Goal: Task Accomplishment & Management: Manage account settings

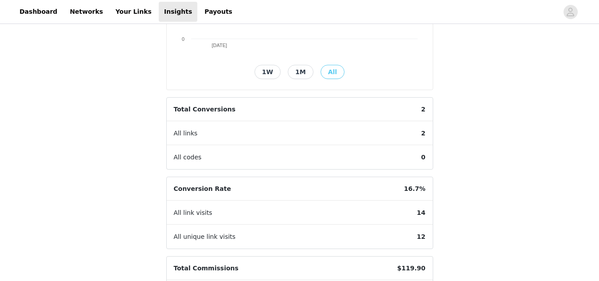
scroll to position [189, 0]
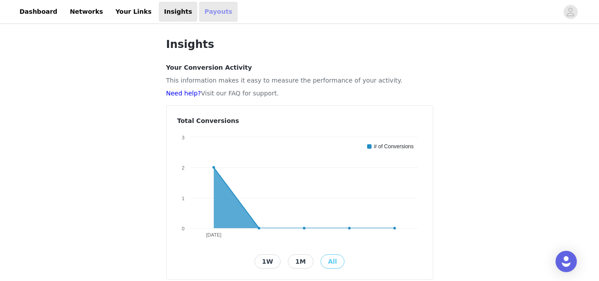
click at [199, 9] on link "Payouts" at bounding box center [218, 12] width 39 height 20
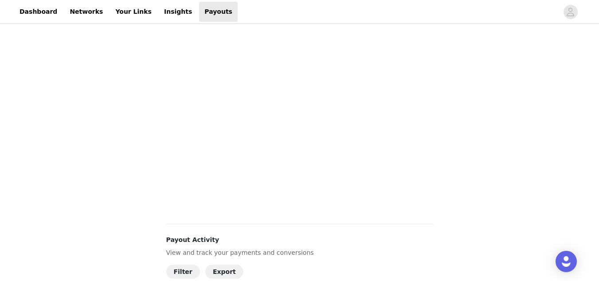
scroll to position [310, 0]
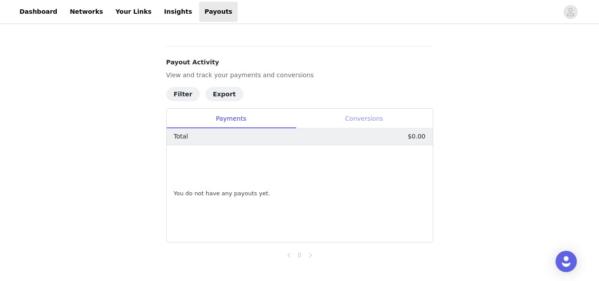
click at [372, 119] on div "Conversions" at bounding box center [364, 119] width 137 height 20
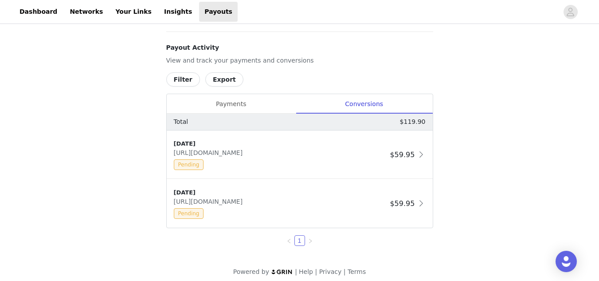
scroll to position [332, 0]
